Goal: Check status: Check status

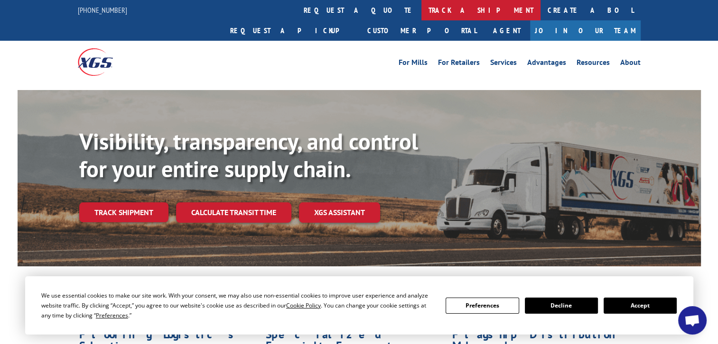
click at [421, 8] on link "track a shipment" at bounding box center [480, 10] width 119 height 20
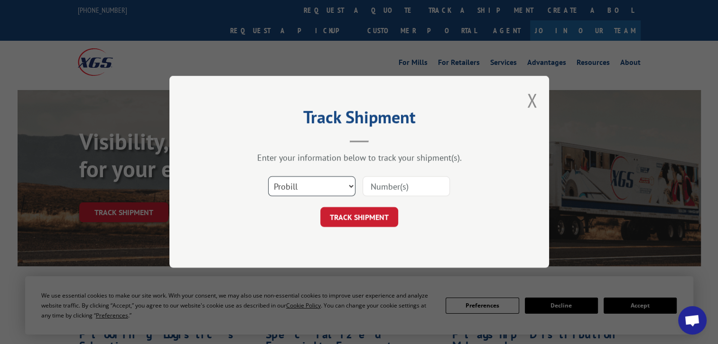
click at [311, 184] on select "Select category... Probill BOL PO" at bounding box center [311, 187] width 87 height 20
click at [310, 183] on select "Select category... Probill BOL PO" at bounding box center [311, 187] width 87 height 20
click at [378, 186] on input at bounding box center [405, 187] width 87 height 20
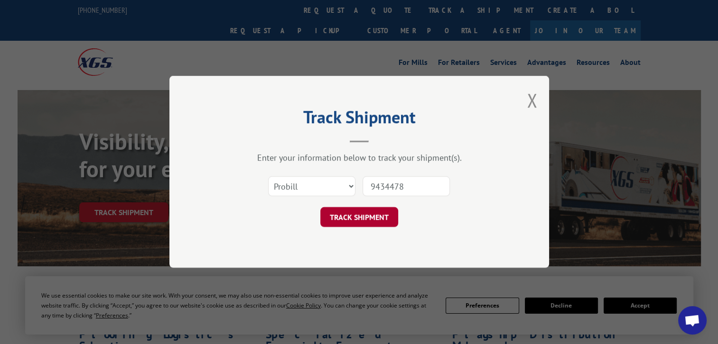
type input "9434478"
click at [385, 215] on button "TRACK SHIPMENT" at bounding box center [359, 218] width 78 height 20
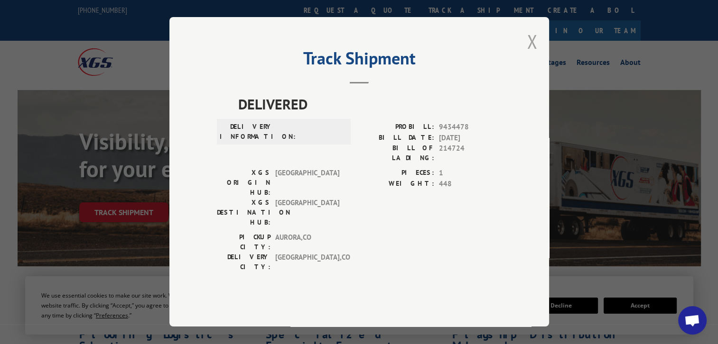
click at [530, 54] on button "Close modal" at bounding box center [532, 41] width 10 height 25
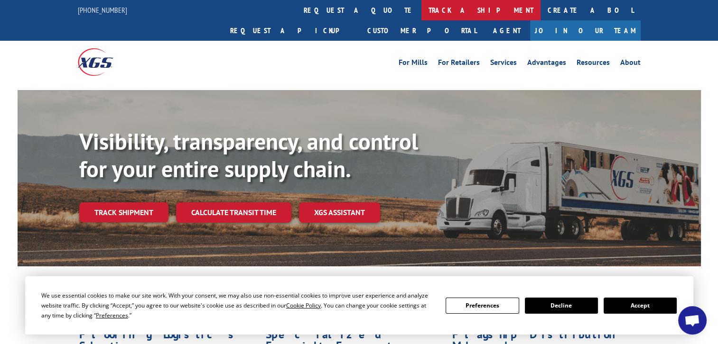
click at [421, 7] on link "track a shipment" at bounding box center [480, 10] width 119 height 20
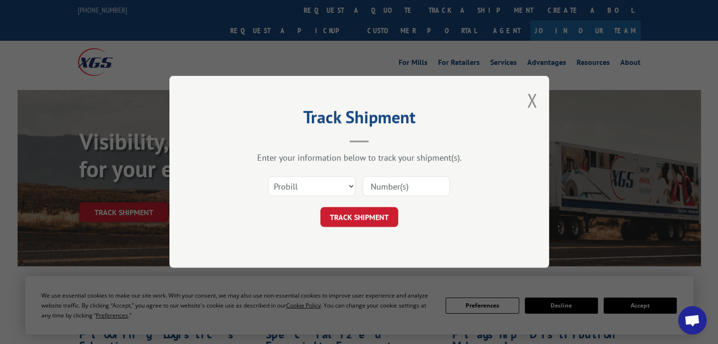
click at [380, 186] on input at bounding box center [405, 187] width 87 height 20
click at [350, 188] on select "Select category... Probill BOL PO" at bounding box center [311, 187] width 87 height 20
click at [370, 184] on input at bounding box center [405, 187] width 87 height 20
type input "17591059"
click at [371, 216] on button "TRACK SHIPMENT" at bounding box center [359, 218] width 78 height 20
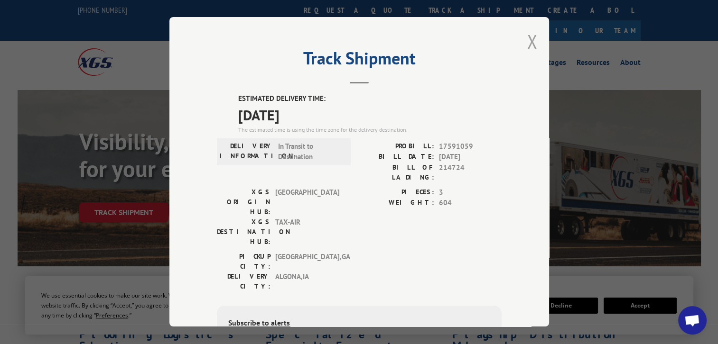
click at [529, 41] on button "Close modal" at bounding box center [532, 41] width 10 height 25
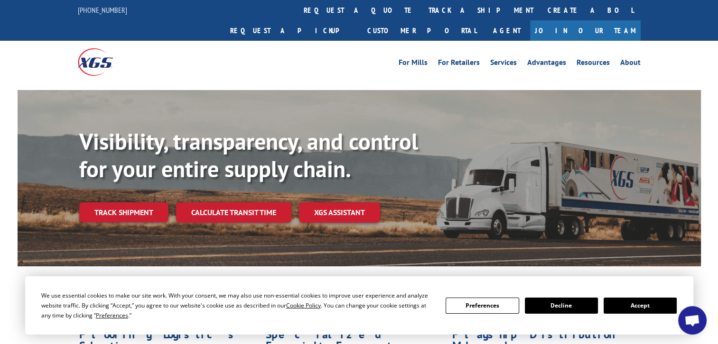
click at [687, 323] on span "Open chat" at bounding box center [692, 321] width 16 height 13
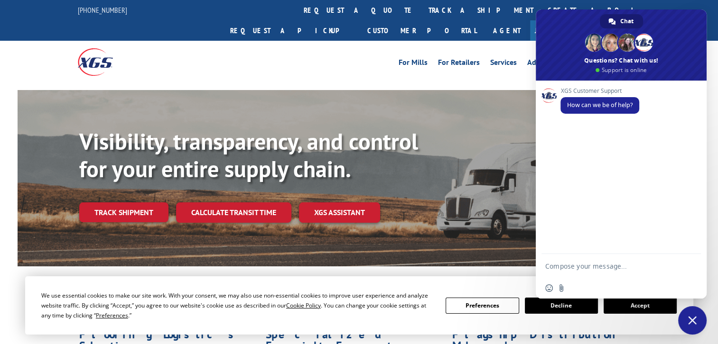
click at [605, 268] on textarea "Compose your message..." at bounding box center [611, 266] width 133 height 24
type textarea "for probill 17591059 who is the delivering carrier and pro number?"
click at [692, 251] on span "Send" at bounding box center [690, 249] width 7 height 7
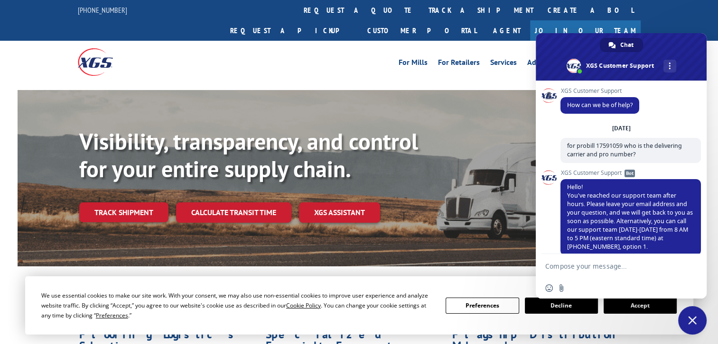
scroll to position [16, 0]
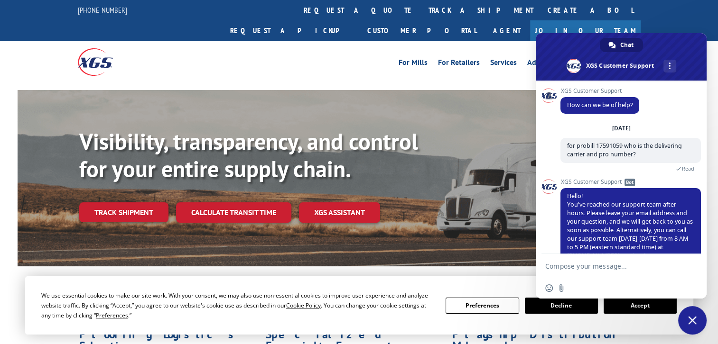
scroll to position [16, 0]
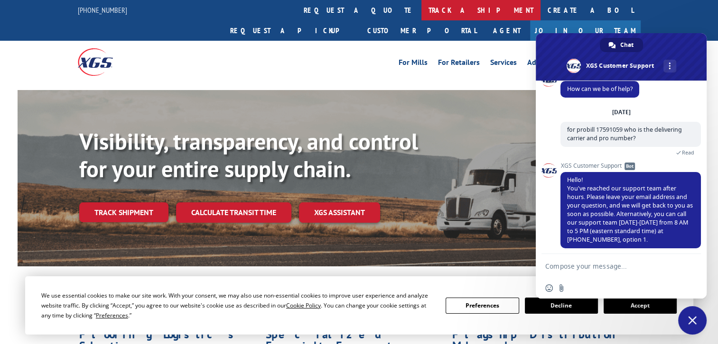
click at [421, 11] on link "track a shipment" at bounding box center [480, 10] width 119 height 20
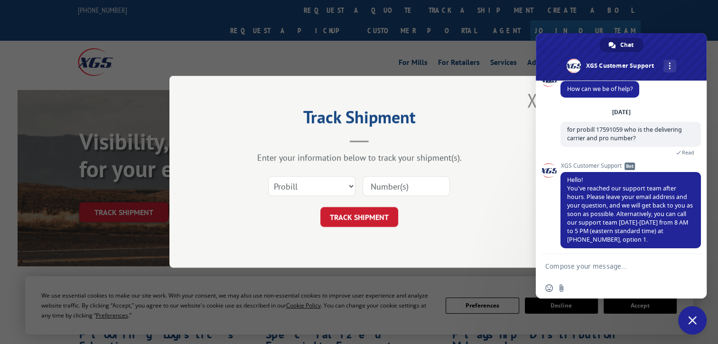
click at [380, 184] on input at bounding box center [405, 187] width 87 height 20
type input "17591059"
click at [382, 219] on button "TRACK SHIPMENT" at bounding box center [359, 218] width 78 height 20
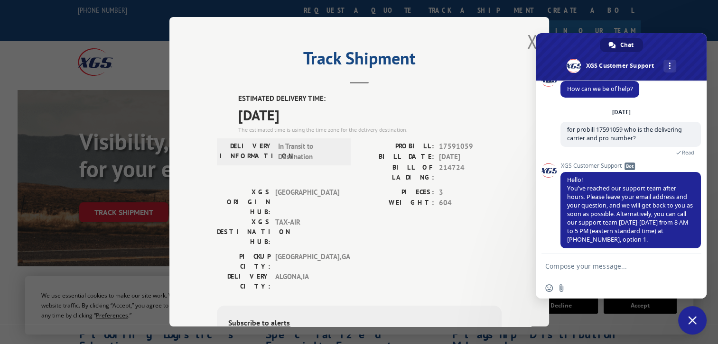
click at [693, 323] on span "Close chat" at bounding box center [692, 320] width 9 height 9
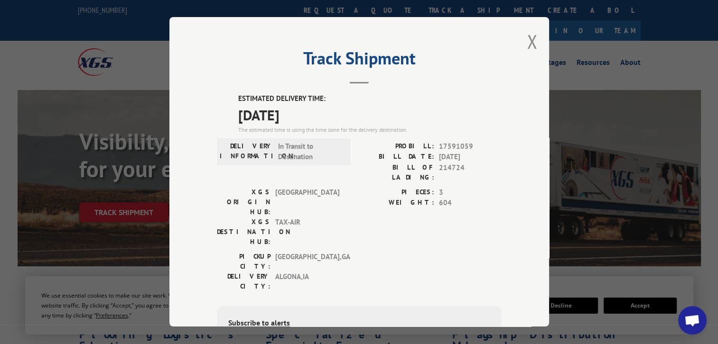
drag, startPoint x: 219, startPoint y: 50, endPoint x: 289, endPoint y: 50, distance: 70.7
click at [289, 50] on div "Track Shipment ESTIMATED DELIVERY TIME: [DATE] The estimated time is using the …" at bounding box center [359, 172] width 380 height 310
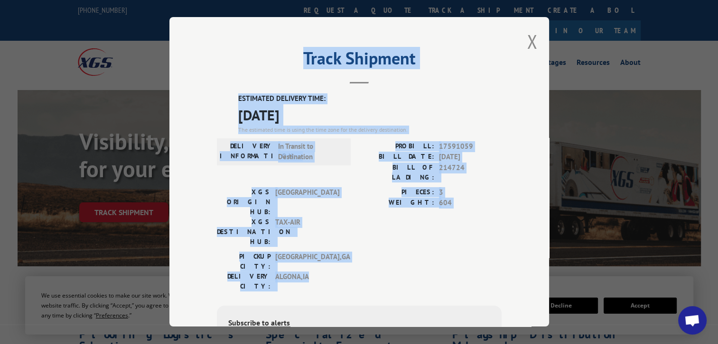
drag, startPoint x: 290, startPoint y: 50, endPoint x: 498, endPoint y: 238, distance: 280.8
click at [498, 238] on div "Track Shipment ESTIMATED DELIVERY TIME: [DATE] The estimated time is using the …" at bounding box center [359, 172] width 380 height 310
drag, startPoint x: 498, startPoint y: 238, endPoint x: 480, endPoint y: 227, distance: 21.5
copy div "Track Shipment ESTIMATED DELIVERY TIME: [DATE] The estimated time is using the …"
click at [527, 41] on button "Close modal" at bounding box center [532, 41] width 10 height 25
